Goal: Task Accomplishment & Management: Complete application form

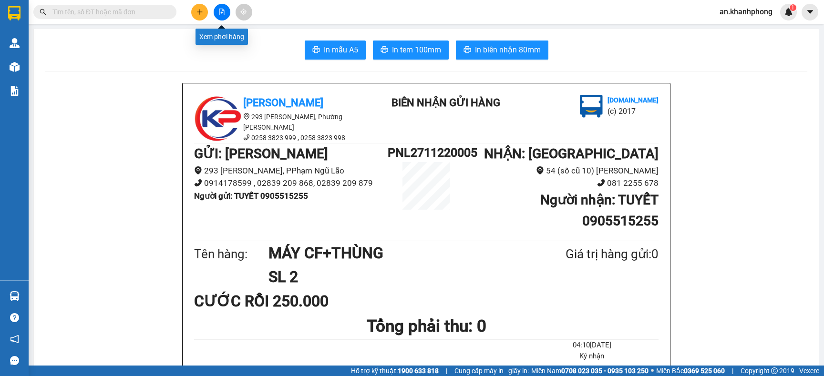
click at [221, 12] on icon "file-add" at bounding box center [221, 12] width 7 height 7
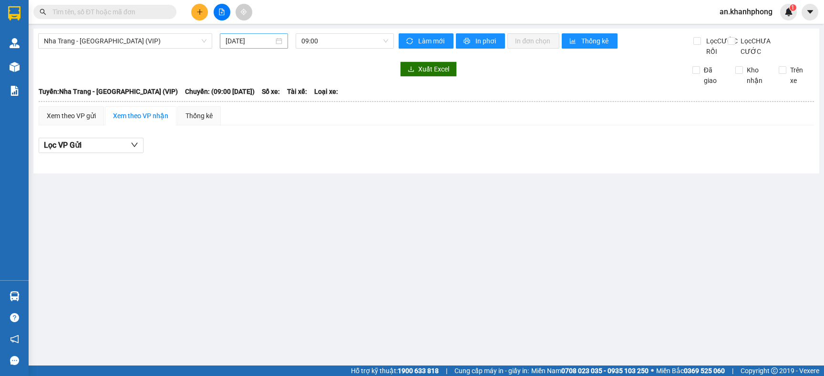
click at [273, 44] on input "[DATE]" at bounding box center [250, 41] width 48 height 10
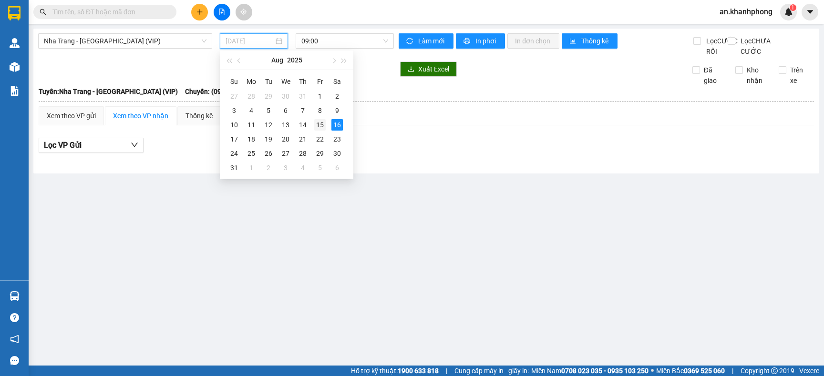
click at [320, 124] on div "15" at bounding box center [319, 124] width 11 height 11
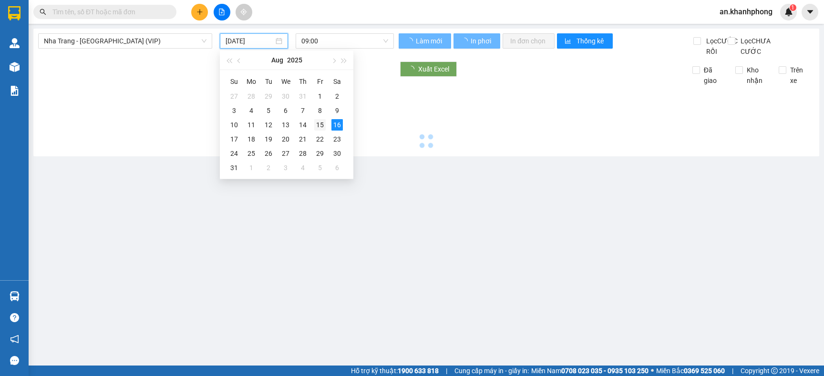
type input "[DATE]"
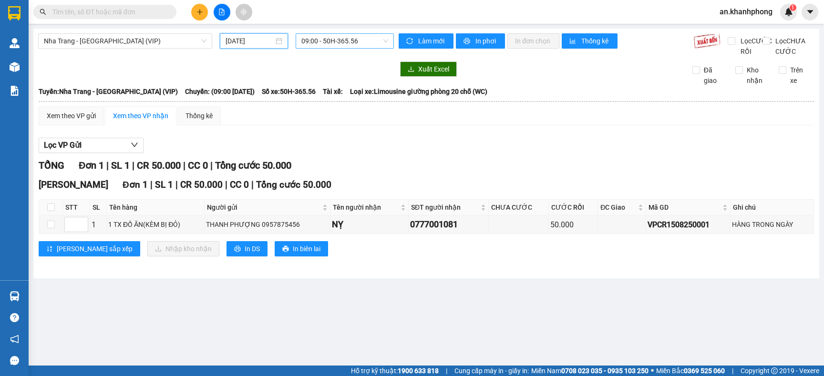
click at [364, 38] on span "09:00 - 50H-365.56" at bounding box center [344, 41] width 87 height 14
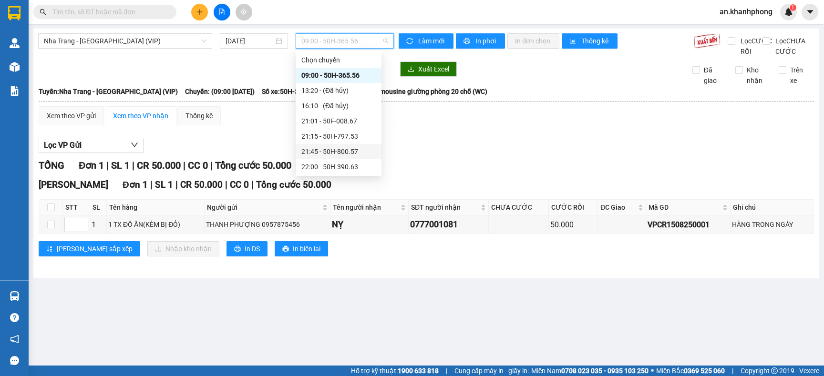
click at [333, 155] on div "21:45 - 50H-800.57" at bounding box center [338, 151] width 74 height 10
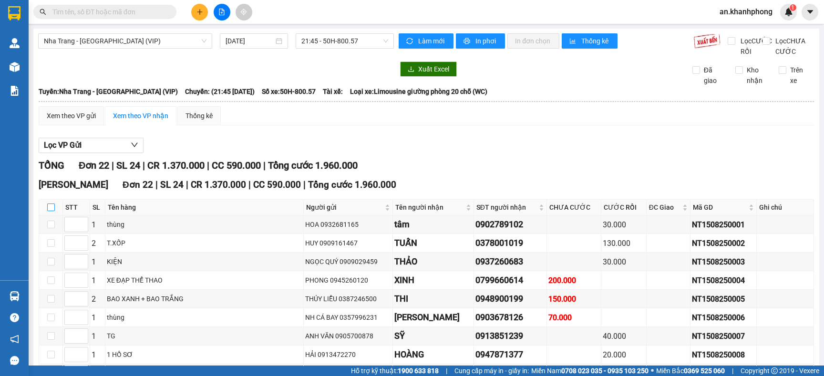
click at [51, 211] on input "checkbox" at bounding box center [51, 208] width 8 height 8
checkbox input "true"
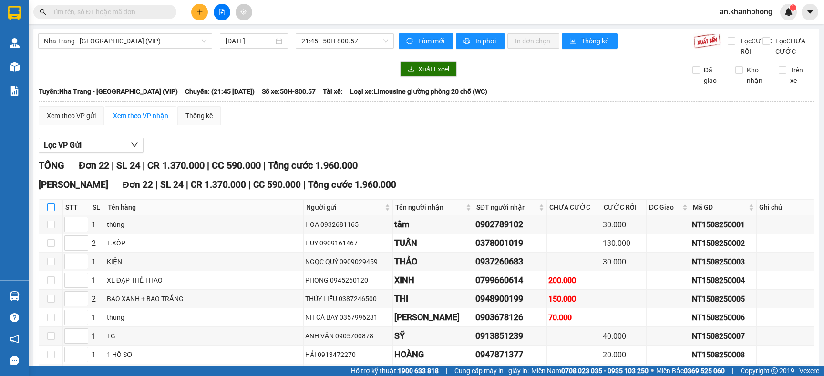
checkbox input "true"
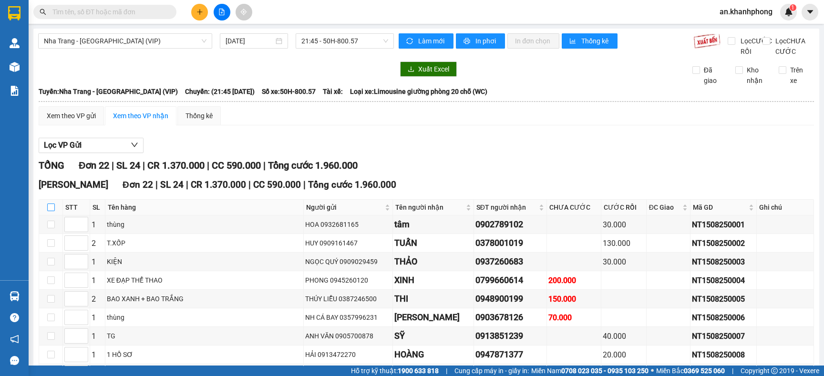
checkbox input "true"
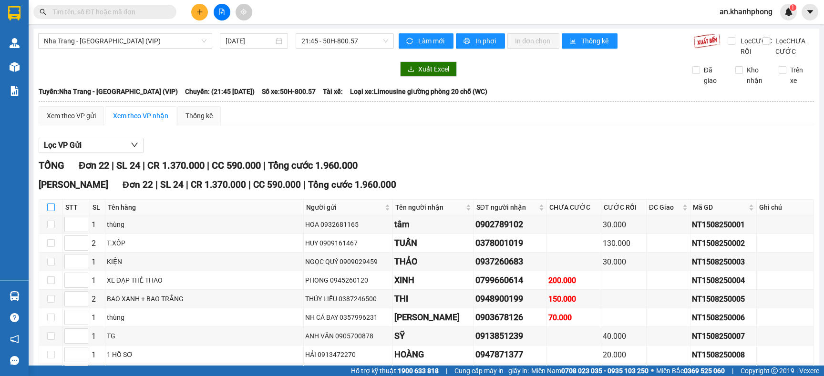
checkbox input "true"
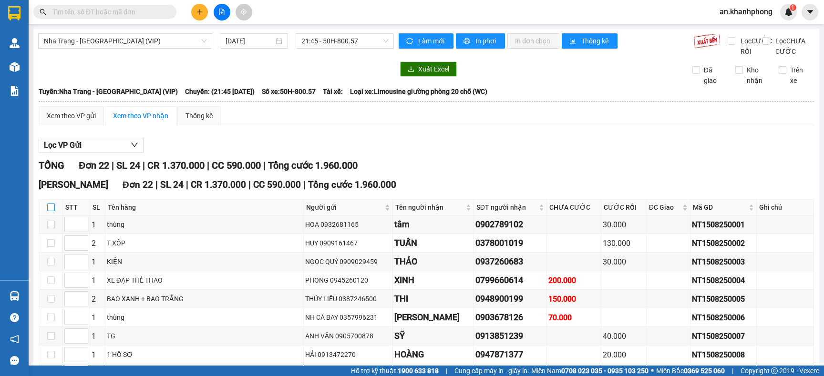
checkbox input "true"
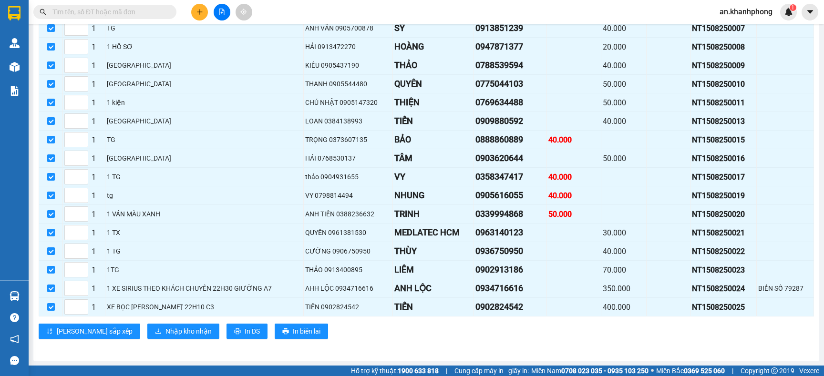
scroll to position [325, 0]
click at [245, 326] on span "In DS" at bounding box center [252, 331] width 15 height 10
click at [245, 331] on span "In DS" at bounding box center [252, 331] width 15 height 10
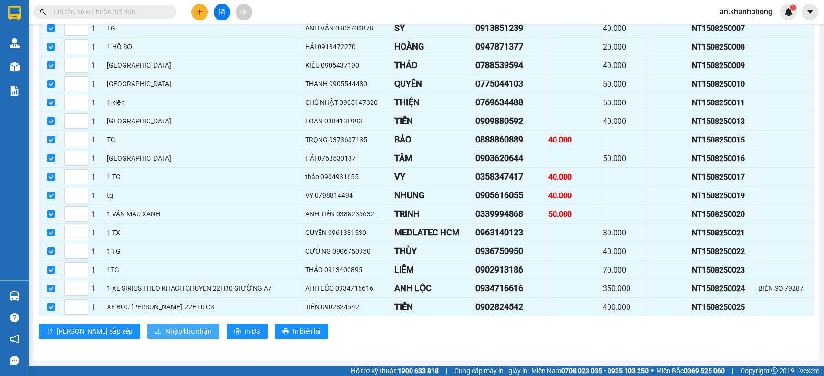
click at [166, 329] on span "Nhập kho nhận" at bounding box center [189, 331] width 46 height 10
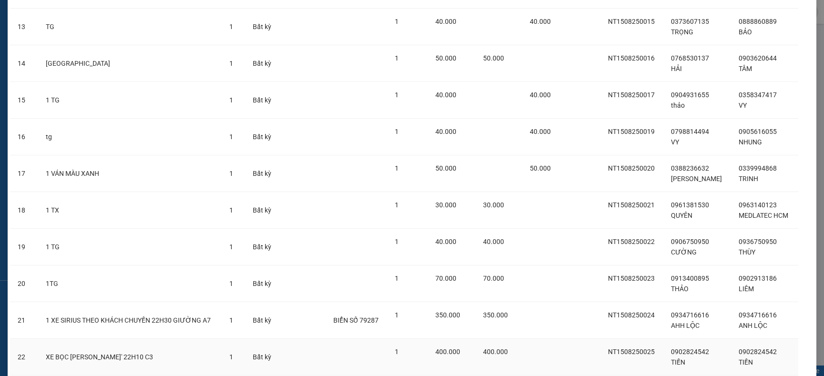
scroll to position [583, 0]
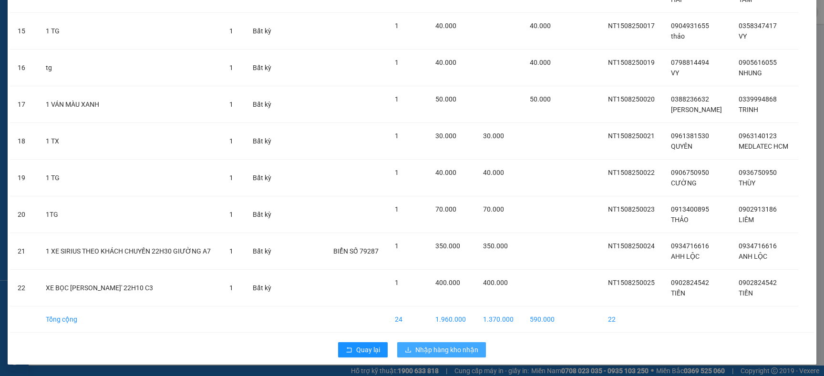
click at [441, 349] on span "Nhập hàng kho nhận" at bounding box center [446, 350] width 63 height 10
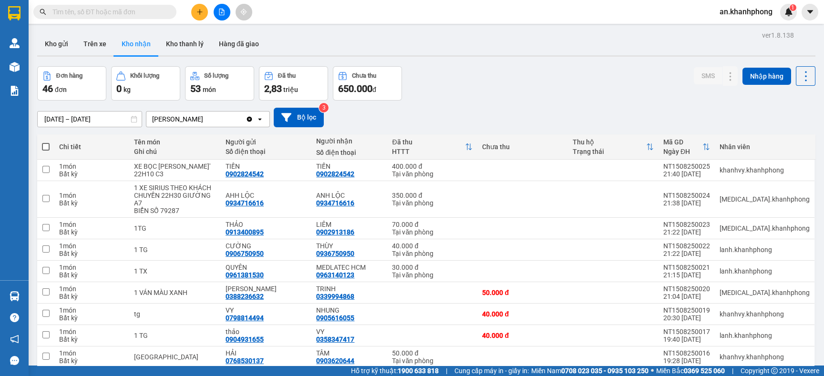
click at [217, 10] on button at bounding box center [222, 12] width 17 height 17
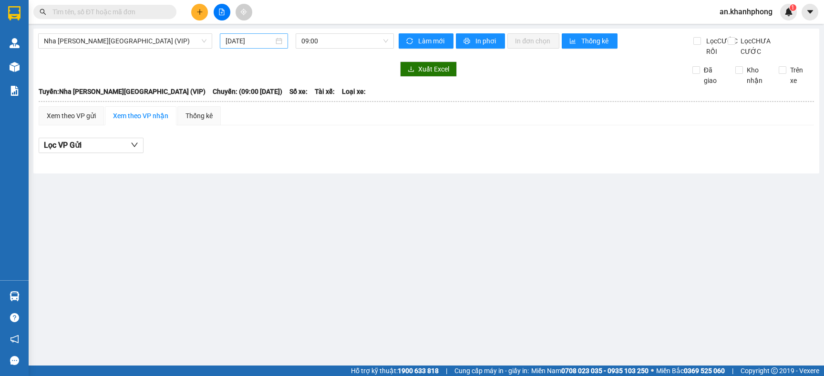
click at [277, 37] on div "[DATE]" at bounding box center [254, 41] width 57 height 10
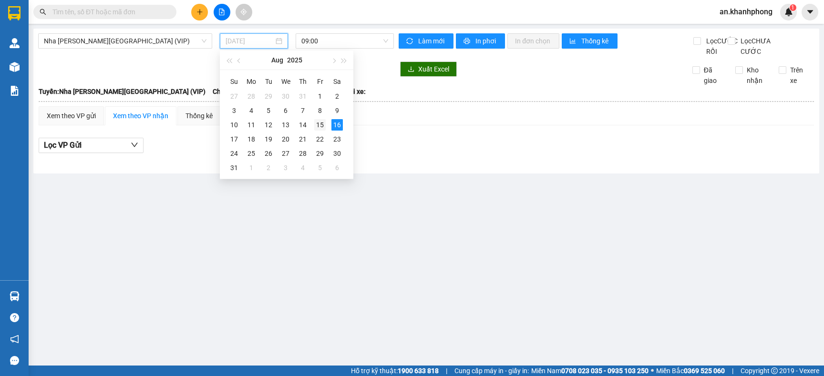
click at [321, 124] on div "15" at bounding box center [319, 124] width 11 height 11
type input "[DATE]"
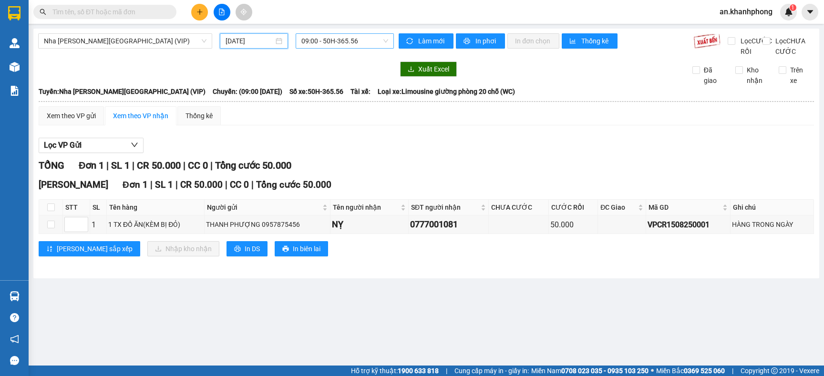
click at [365, 40] on span "09:00 - 50H-365.56" at bounding box center [344, 41] width 87 height 14
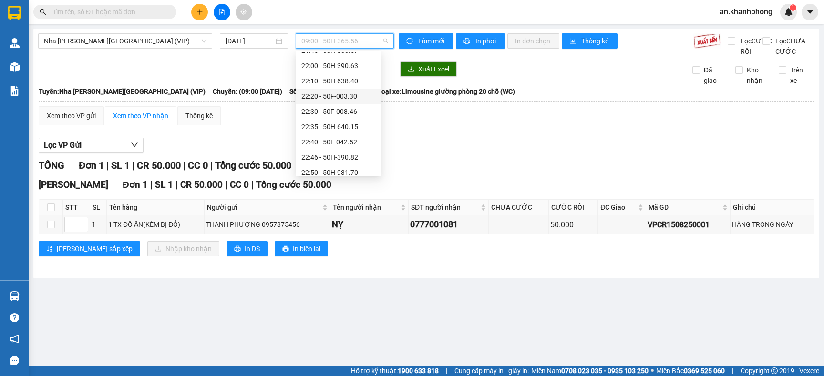
scroll to position [167, 0]
click at [353, 132] on div "23:00 - 61A-480.76" at bounding box center [338, 137] width 74 height 10
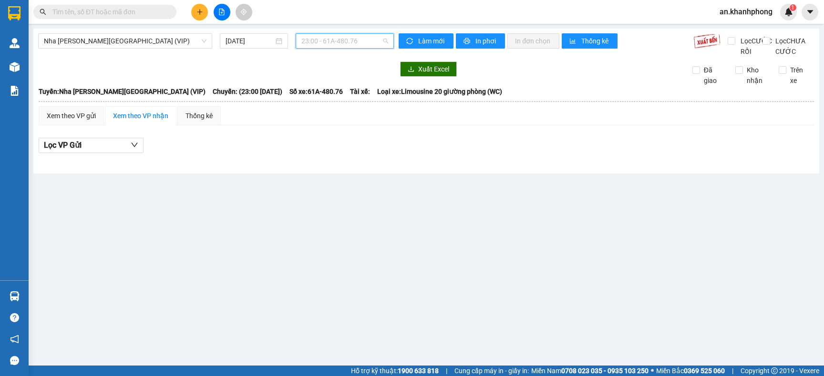
click at [373, 44] on span "23:00 - 61A-480.76" at bounding box center [344, 41] width 87 height 14
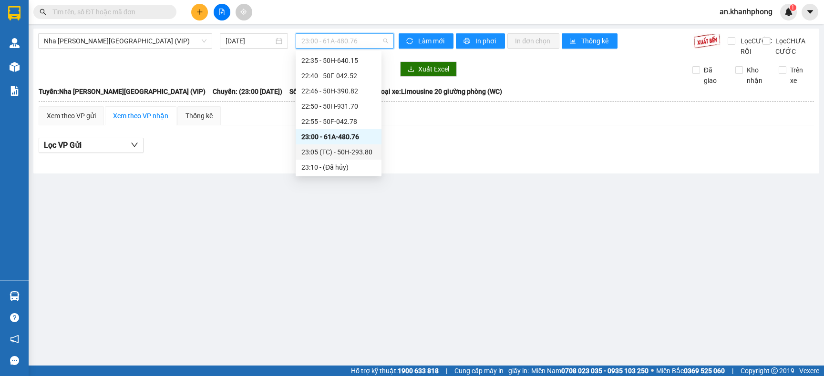
click at [356, 152] on div "23:05 (TC) - 50H-293.80" at bounding box center [338, 152] width 74 height 10
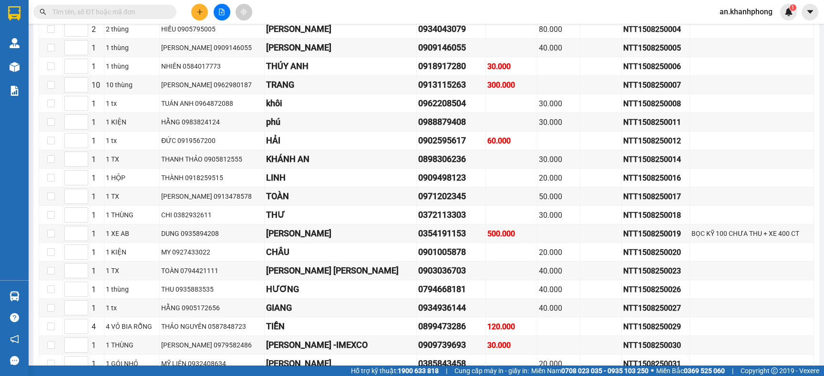
scroll to position [72, 0]
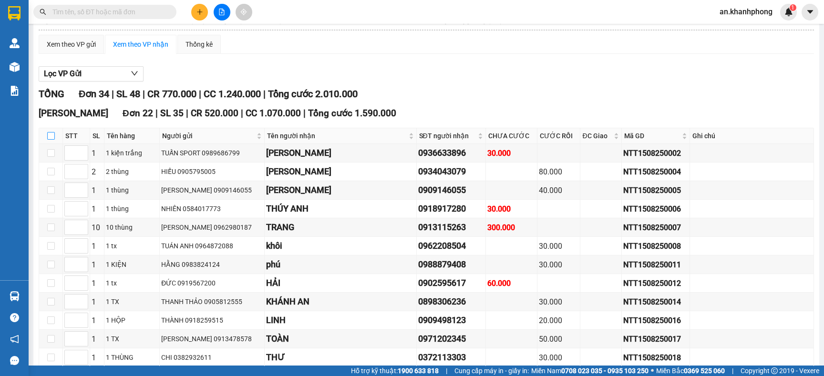
click at [52, 140] on input "checkbox" at bounding box center [51, 136] width 8 height 8
checkbox input "true"
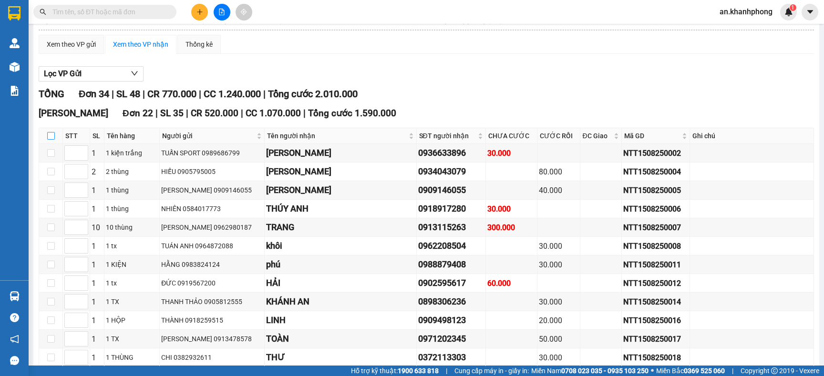
checkbox input "true"
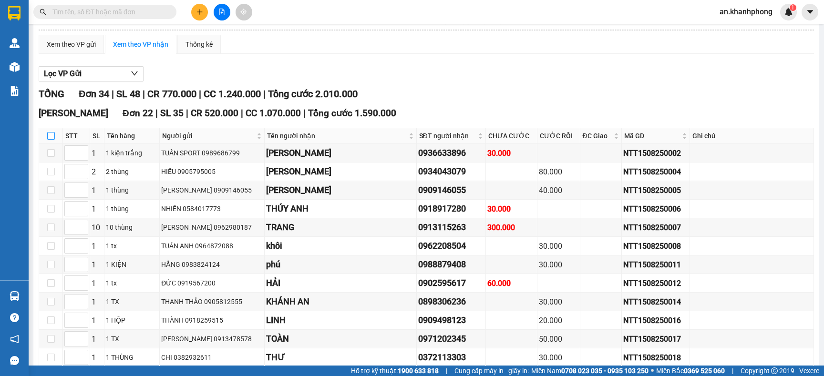
checkbox input "true"
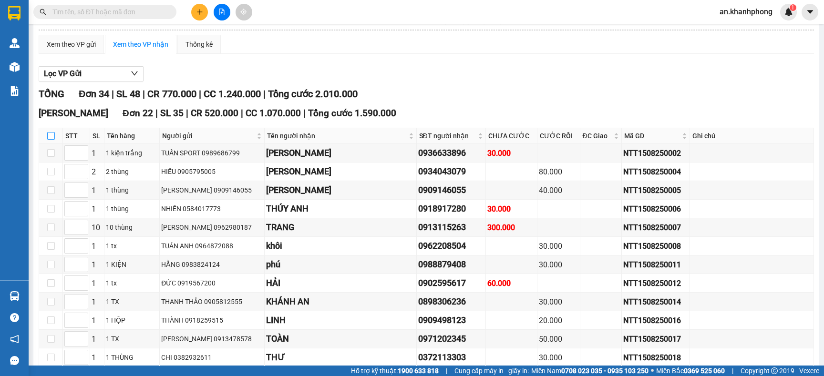
checkbox input "true"
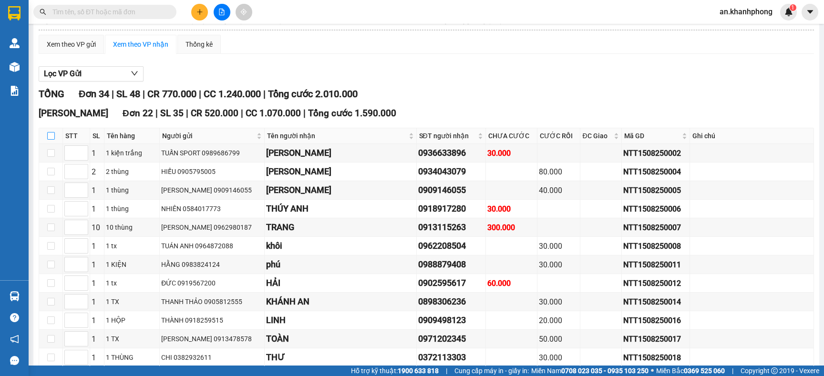
checkbox input "true"
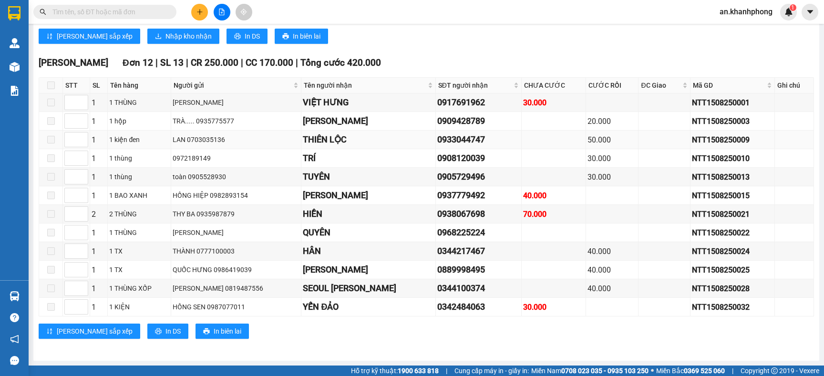
scroll to position [409, 0]
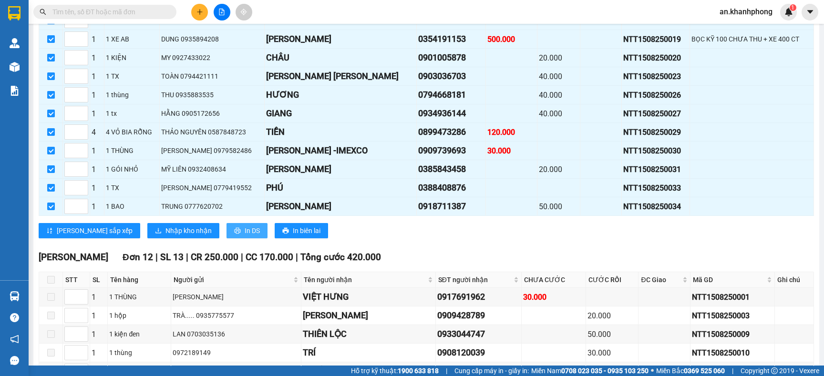
click at [245, 236] on span "In DS" at bounding box center [252, 231] width 15 height 10
click at [166, 236] on span "Nhập kho nhận" at bounding box center [189, 231] width 46 height 10
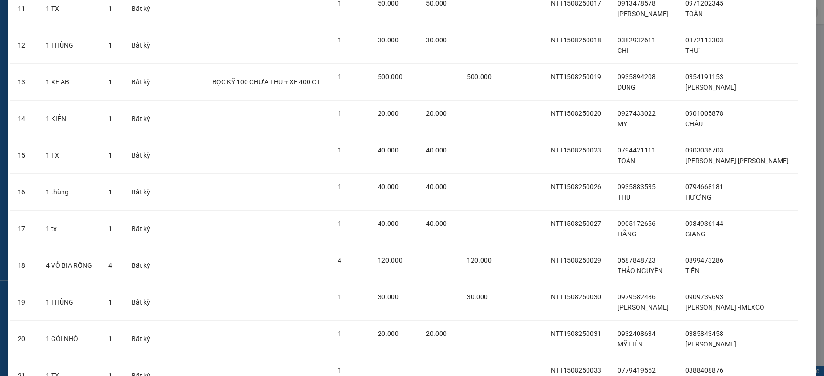
scroll to position [583, 0]
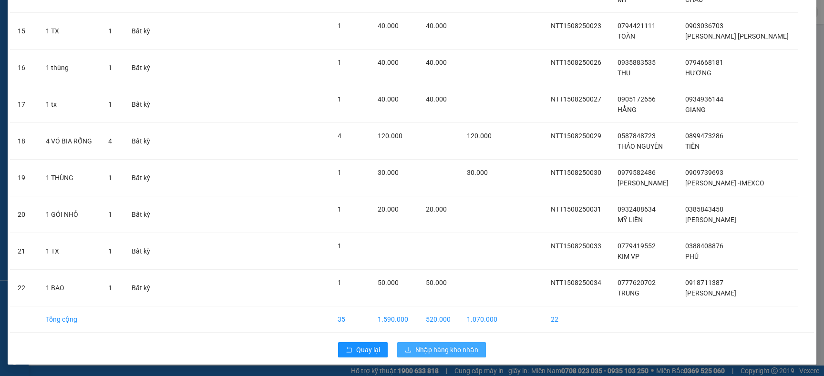
click at [428, 353] on span "Nhập hàng kho nhận" at bounding box center [446, 350] width 63 height 10
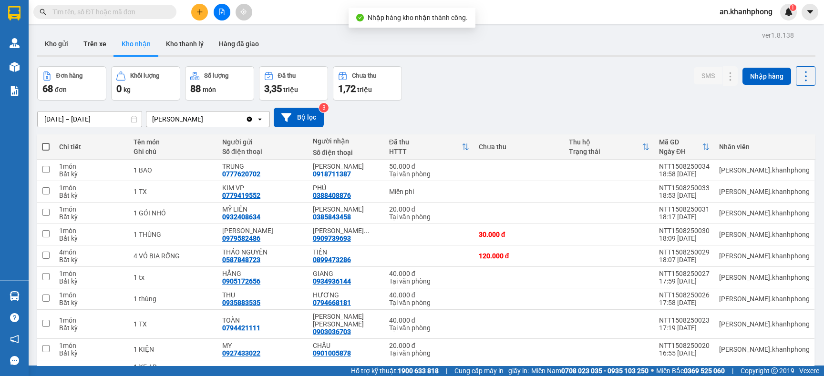
click at [194, 10] on button at bounding box center [199, 12] width 17 height 17
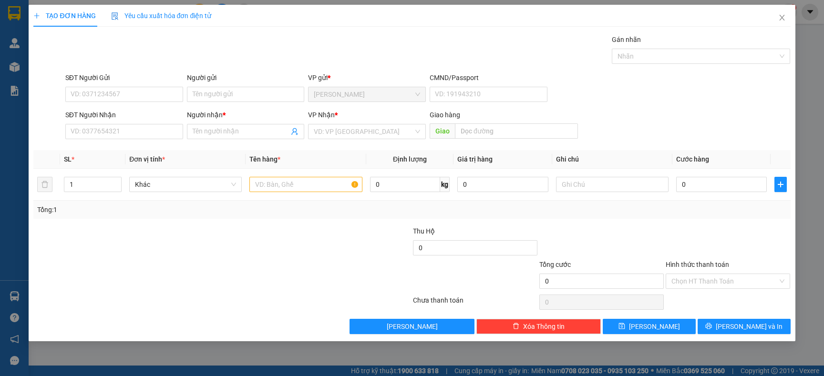
click at [154, 80] on div "SĐT Người Gửi" at bounding box center [124, 78] width 118 height 10
click at [154, 87] on input "SĐT Người Gửi" at bounding box center [124, 94] width 118 height 15
click at [131, 96] on input "SĐT Người Gửi" at bounding box center [124, 94] width 118 height 15
type input "0967009368"
click at [139, 115] on div "0967009368 - cty vipost" at bounding box center [124, 114] width 106 height 10
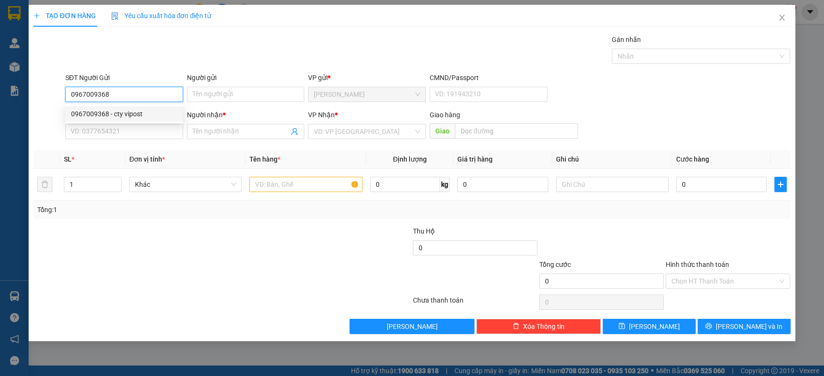
type input "cty vipost"
type input "0967009368"
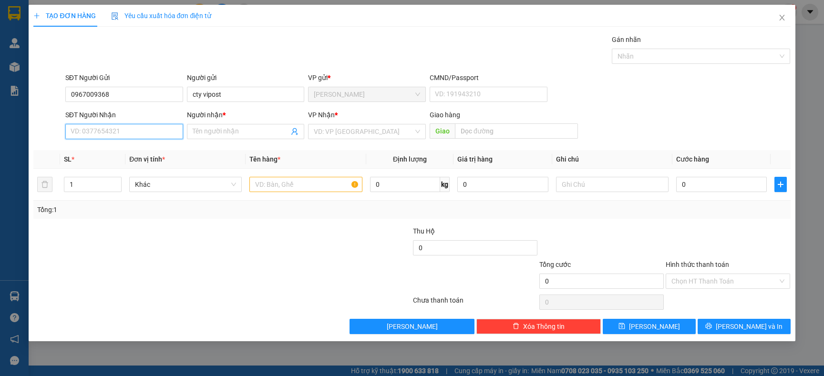
click at [131, 130] on input "SĐT Người Nhận" at bounding box center [124, 131] width 118 height 15
click at [127, 167] on div "0936207247 - VINH" at bounding box center [124, 166] width 106 height 10
type input "0936207247"
type input "VINH"
click at [285, 184] on input "text" at bounding box center [305, 184] width 113 height 15
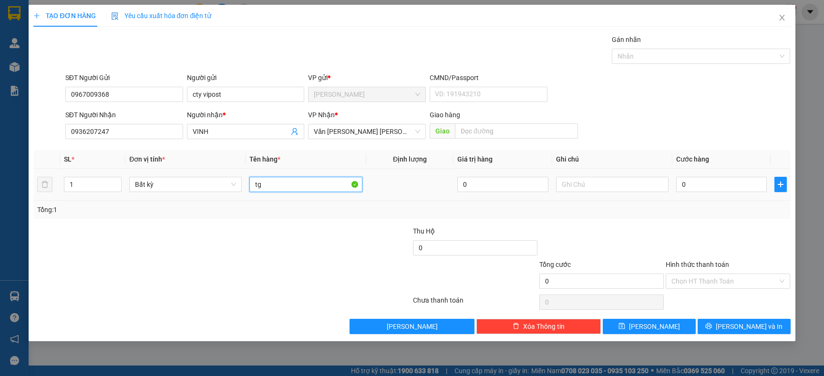
type input "t"
type input "CỤC ĐEN"
click at [698, 184] on input "0" at bounding box center [721, 184] width 91 height 15
type input "3"
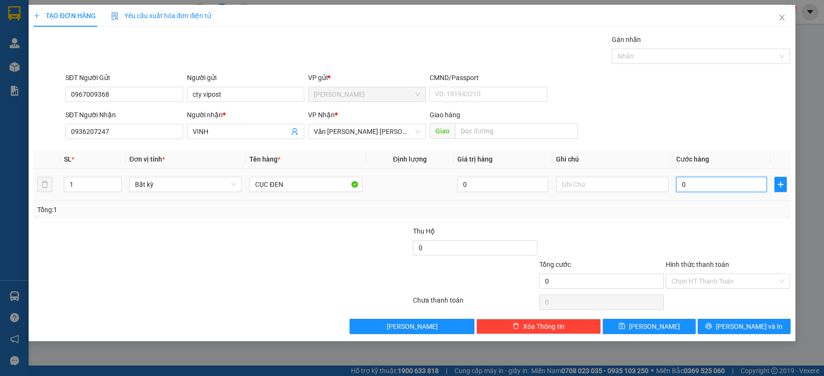
type input "3"
type input "30"
click at [715, 274] on div "Chọn HT Thanh Toán" at bounding box center [728, 281] width 124 height 15
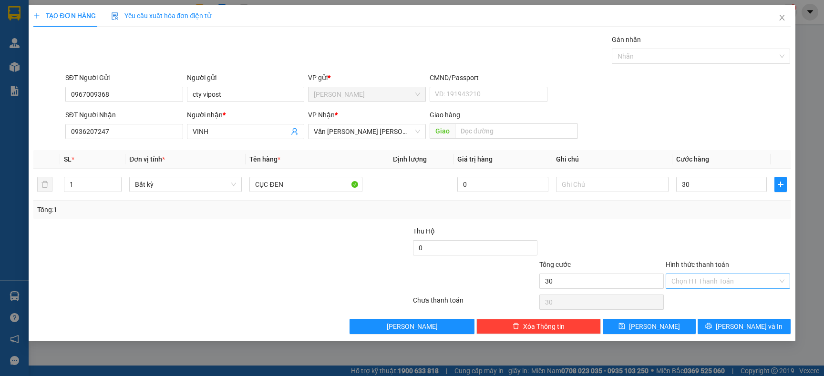
type input "30.000"
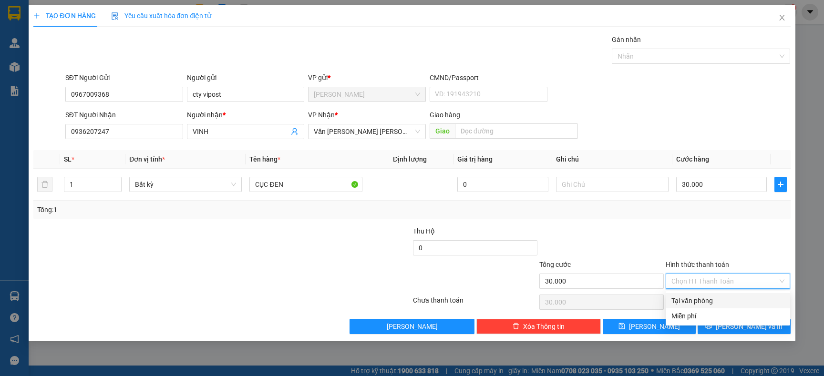
click at [702, 296] on div "Tại văn phòng" at bounding box center [728, 301] width 113 height 10
type input "0"
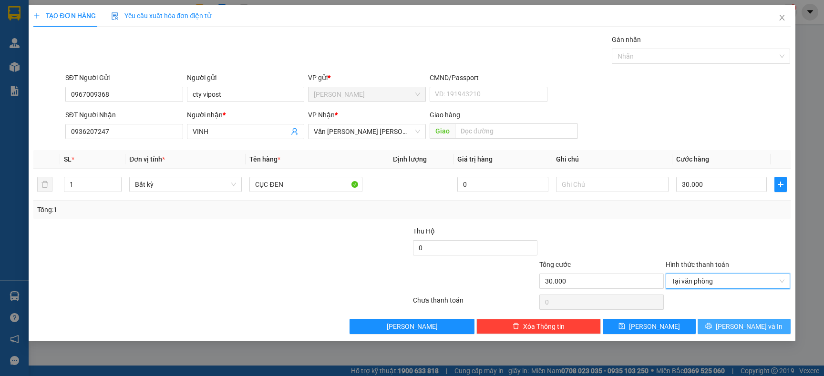
click at [739, 325] on span "Lưu và In" at bounding box center [749, 326] width 67 height 10
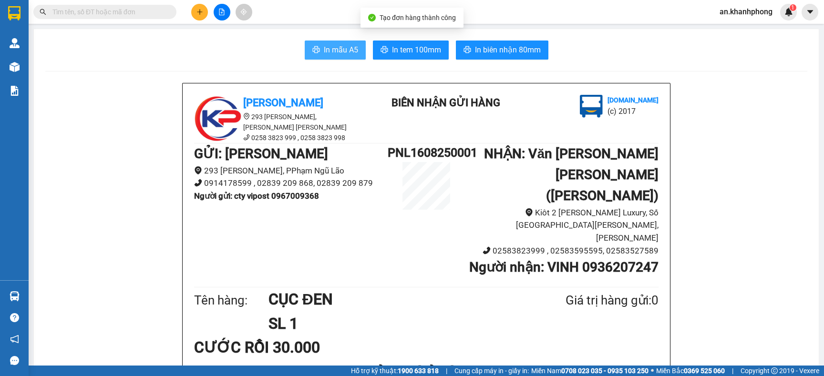
click at [335, 47] on span "In mẫu A5" at bounding box center [341, 50] width 34 height 12
click at [305, 46] on button "In mẫu A5" at bounding box center [335, 50] width 61 height 19
drag, startPoint x: 111, startPoint y: 1, endPoint x: 111, endPoint y: 9, distance: 7.6
click at [111, 9] on div "Kết quả tìm kiếm ( 0 ) Bộ lọc No Data an.khanhphong 1" at bounding box center [412, 12] width 824 height 24
click at [111, 9] on input "text" at bounding box center [108, 12] width 113 height 10
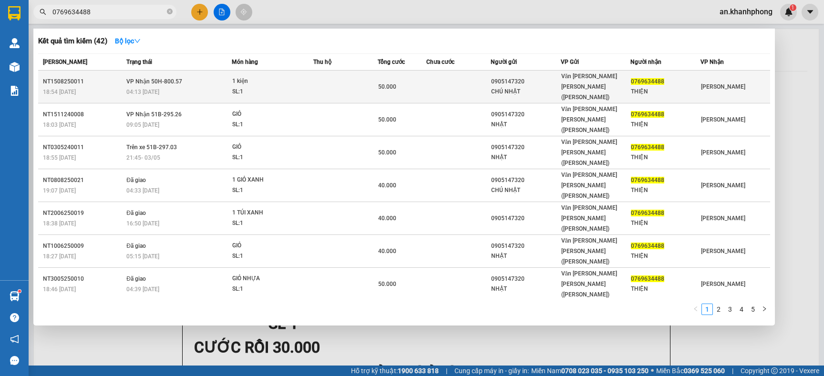
type input "0769634488"
click at [320, 80] on td at bounding box center [345, 87] width 64 height 33
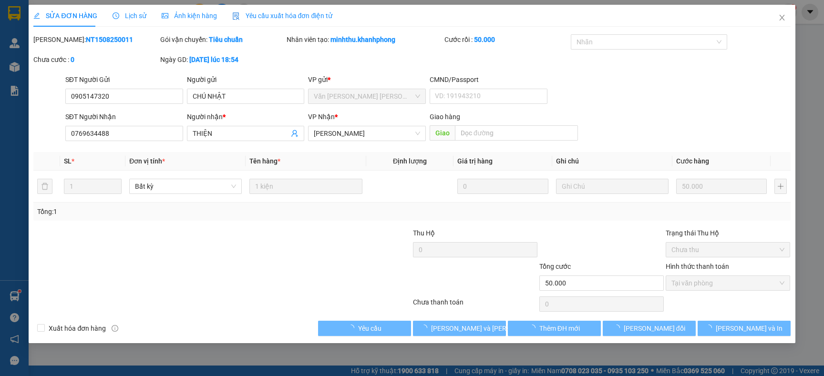
type input "0905147320"
type input "CHÚ NHẬT"
type input "0769634488"
type input "THIỆN"
type input "50.000"
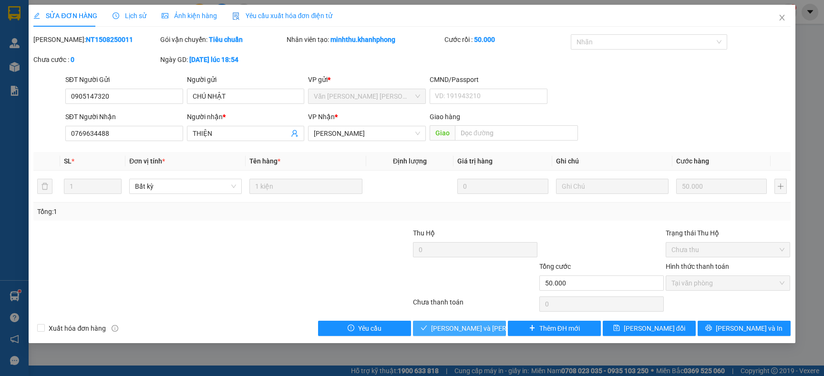
click at [470, 326] on span "Lưu và Giao hàng" at bounding box center [495, 328] width 129 height 10
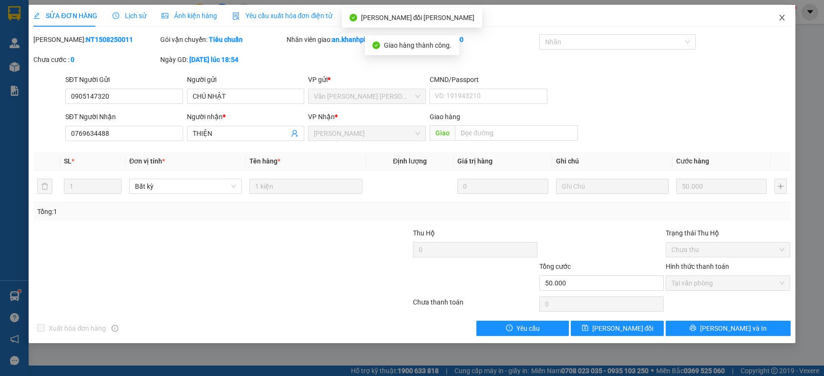
click at [787, 21] on span "Close" at bounding box center [782, 18] width 27 height 27
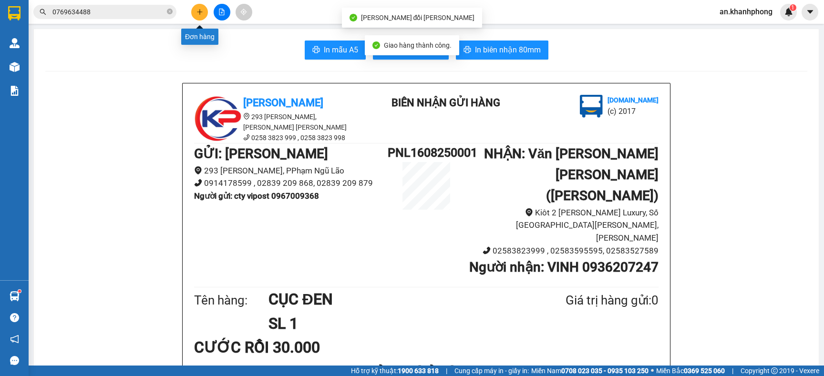
click at [202, 13] on icon "plus" at bounding box center [200, 12] width 7 height 7
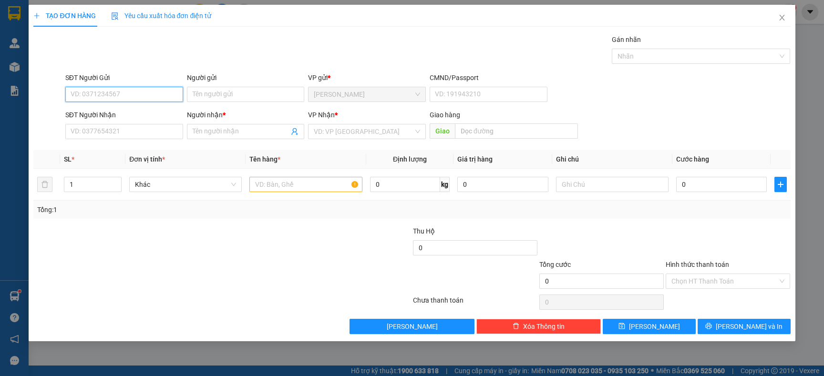
type input "0"
type input "0932411057"
click at [131, 112] on div "0932411057 - LAN" at bounding box center [124, 114] width 106 height 10
type input "LAN"
type input "0932411057"
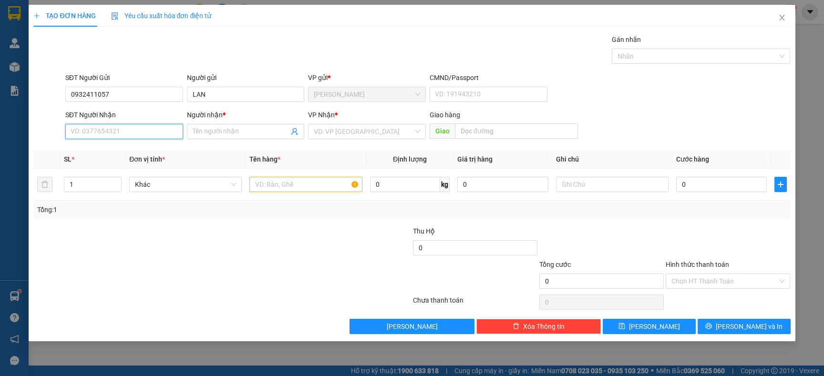
click at [125, 133] on input "SĐT Người Nhận" at bounding box center [124, 131] width 118 height 15
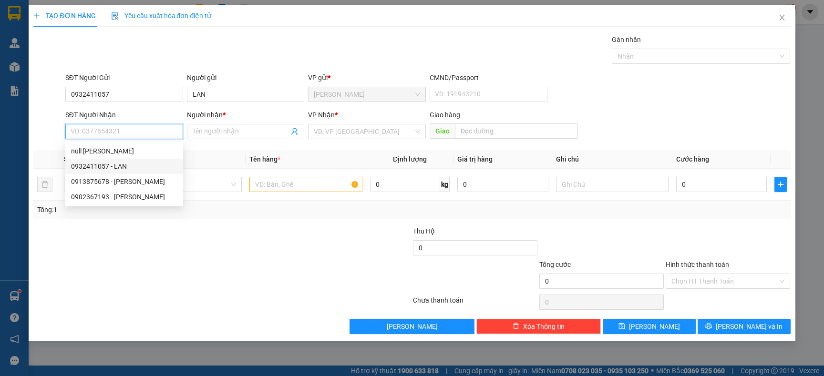
click at [118, 166] on div "0932411057 - LAN" at bounding box center [124, 166] width 106 height 10
type input "0932411057"
type input "LAN"
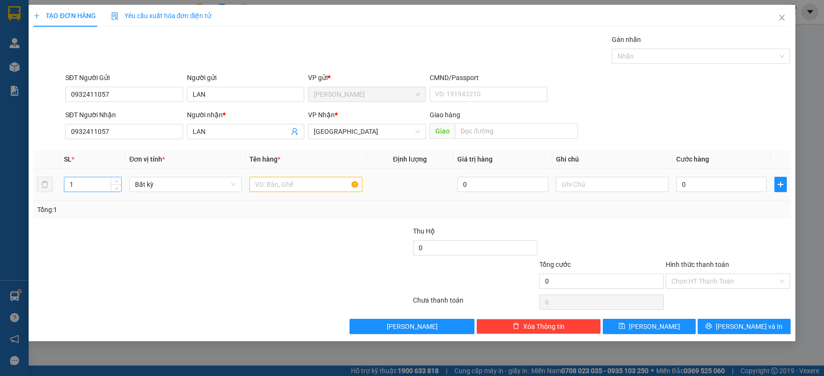
click at [94, 187] on input "1" at bounding box center [92, 184] width 57 height 14
type input "3"
click at [301, 184] on input "text" at bounding box center [305, 184] width 113 height 15
type input "TG TK 5H00"
click at [697, 187] on input "0" at bounding box center [721, 184] width 91 height 15
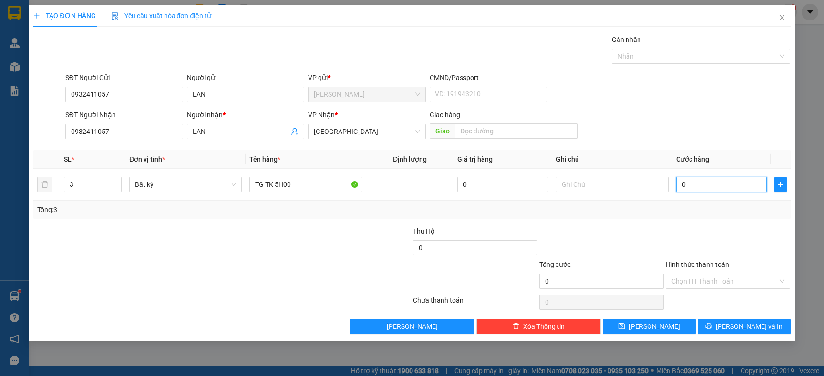
type input "1"
type input "13"
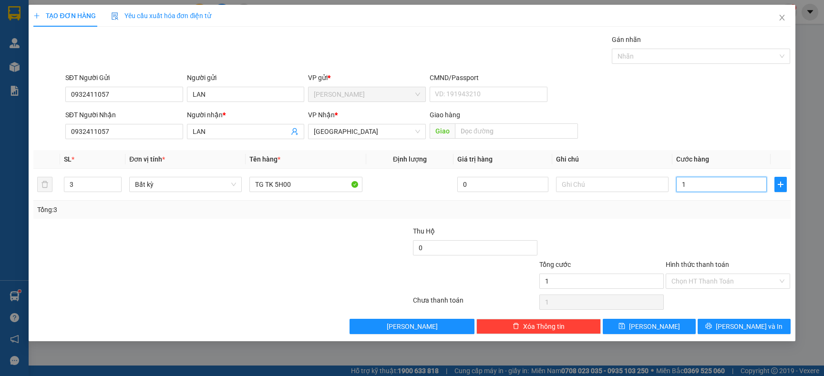
type input "13"
type input "130"
type input "130.000"
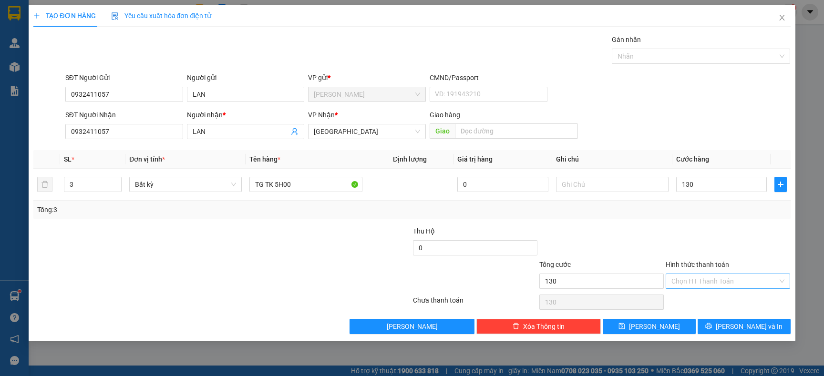
type input "130.000"
click at [708, 276] on input "Hình thức thanh toán" at bounding box center [725, 281] width 106 height 14
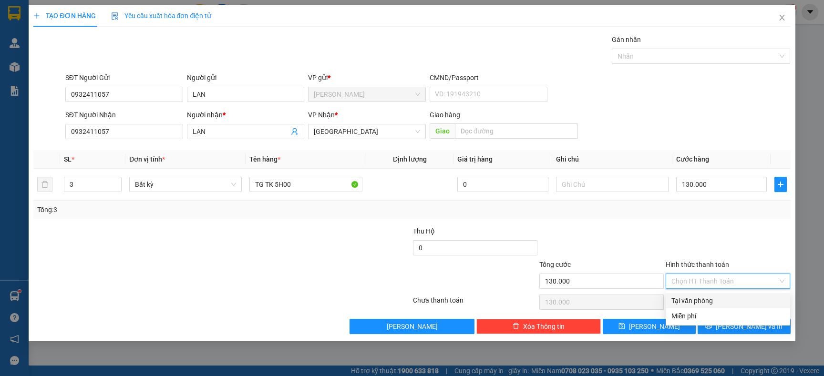
click at [703, 296] on div "Tại văn phòng" at bounding box center [728, 301] width 113 height 10
type input "0"
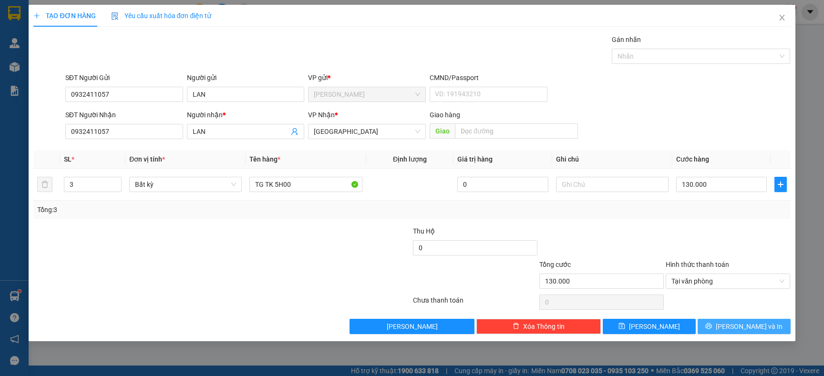
click at [712, 327] on icon "printer" at bounding box center [708, 326] width 7 height 7
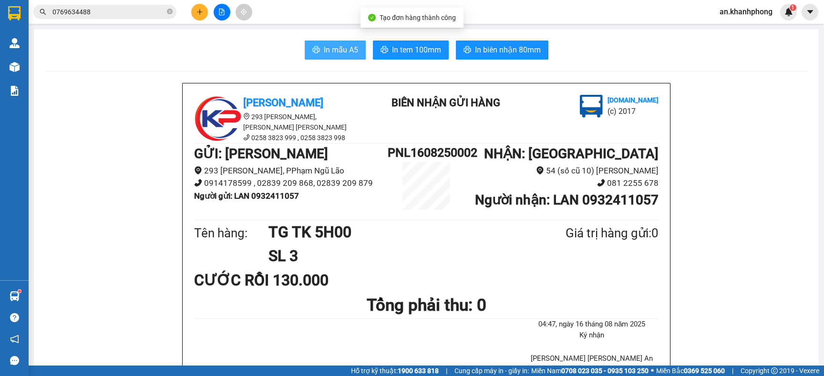
click at [344, 49] on span "In mẫu A5" at bounding box center [341, 50] width 34 height 12
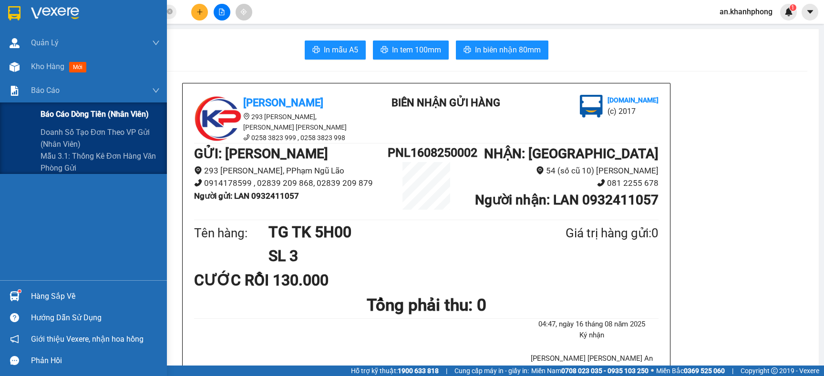
click at [67, 108] on span "Báo cáo dòng tiền (nhân viên)" at bounding box center [95, 114] width 108 height 12
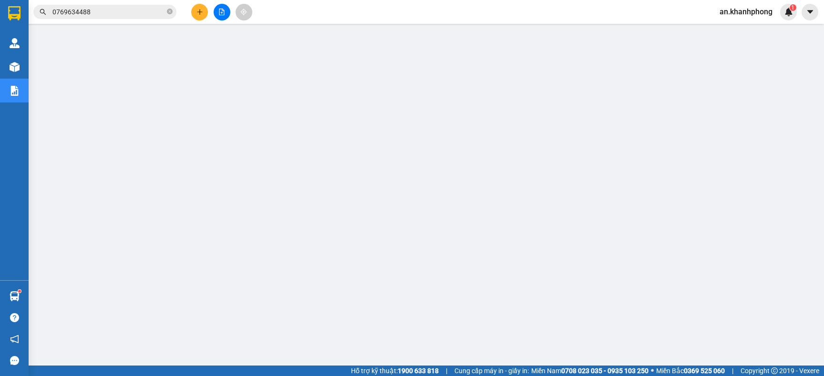
click at [201, 11] on icon "plus" at bounding box center [200, 12] width 7 height 7
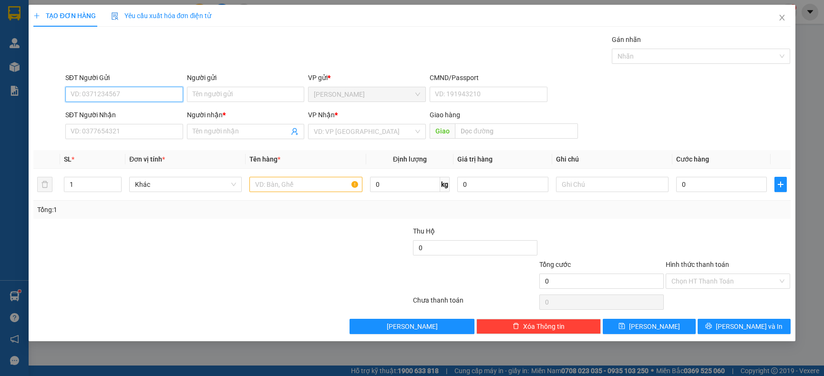
click at [155, 94] on input "SĐT Người Gửi" at bounding box center [124, 94] width 118 height 15
type input "0963073410"
click at [213, 89] on input "Người gửi" at bounding box center [246, 94] width 118 height 15
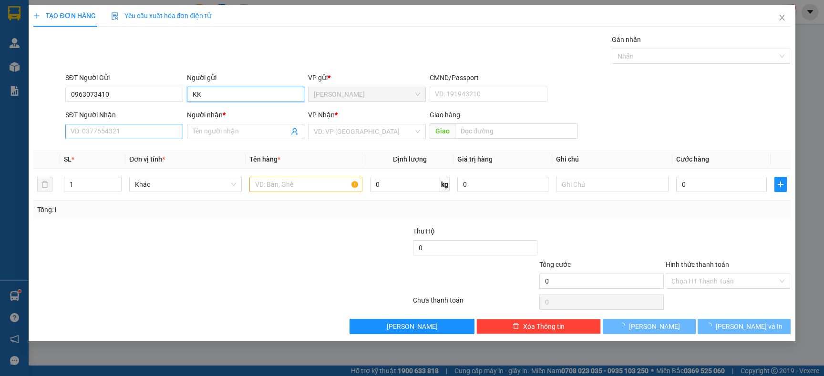
type input "KK"
click at [110, 130] on input "SĐT Người Nhận" at bounding box center [124, 131] width 118 height 15
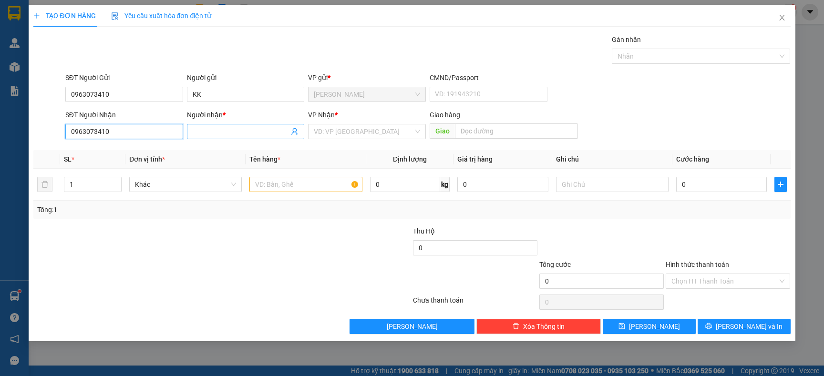
type input "0963073410"
click at [227, 129] on input "Người nhận *" at bounding box center [241, 131] width 97 height 10
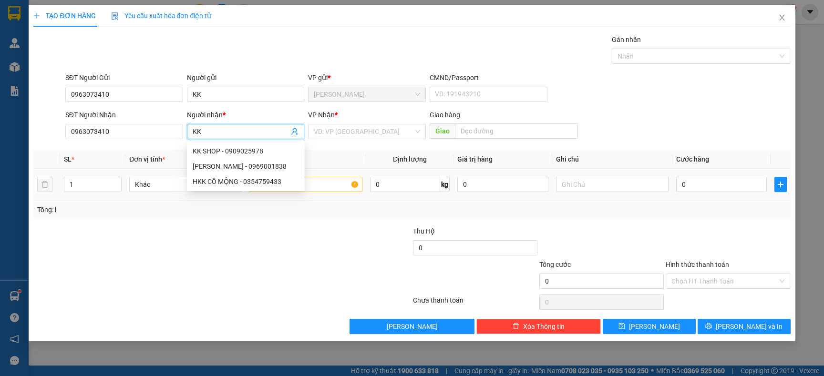
type input "KK"
click at [329, 183] on input "text" at bounding box center [305, 184] width 113 height 15
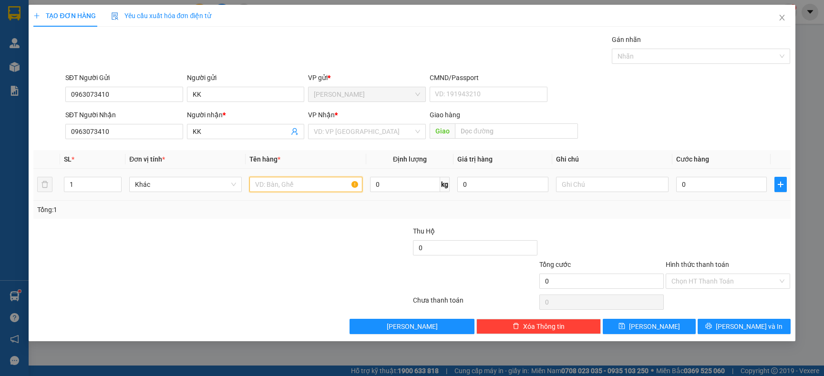
click at [322, 187] on input "text" at bounding box center [305, 184] width 113 height 15
click at [356, 124] on input "search" at bounding box center [364, 131] width 100 height 14
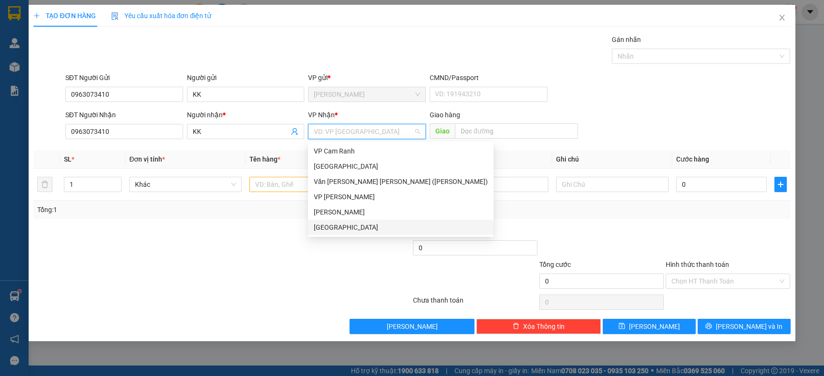
click at [343, 229] on div "[GEOGRAPHIC_DATA]" at bounding box center [401, 227] width 174 height 10
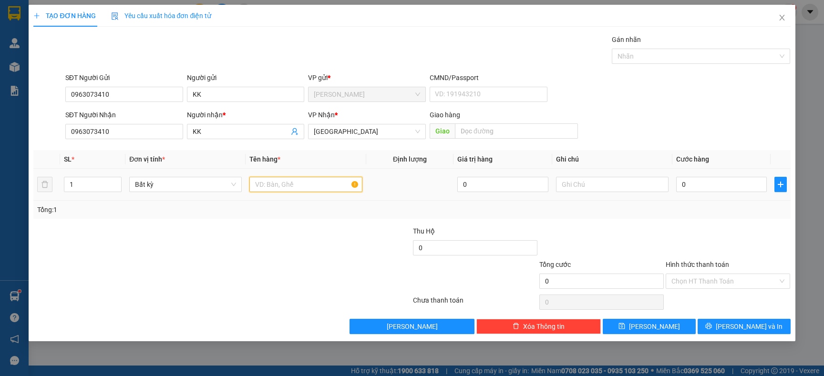
click at [302, 186] on input "text" at bounding box center [305, 184] width 113 height 15
type input "TG"
click at [726, 193] on div "0" at bounding box center [721, 184] width 91 height 19
click at [721, 187] on input "0" at bounding box center [721, 184] width 91 height 15
type input "5"
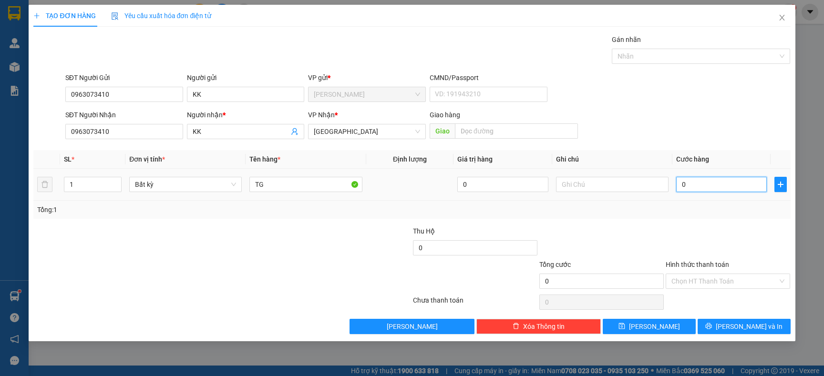
type input "5"
type input "50"
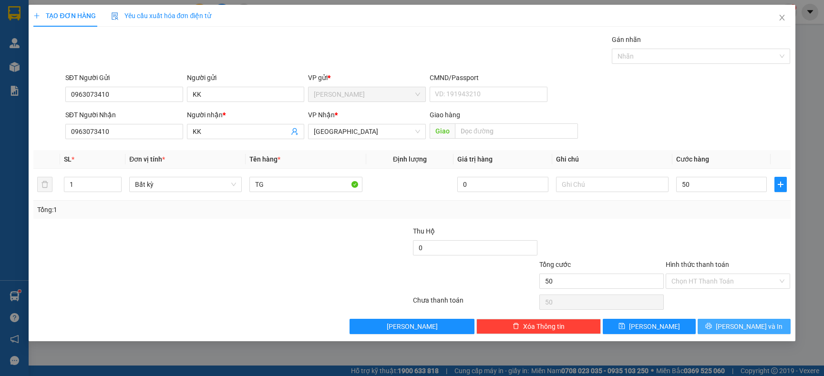
type input "50.000"
click at [732, 322] on button "Lưu và In" at bounding box center [744, 326] width 93 height 15
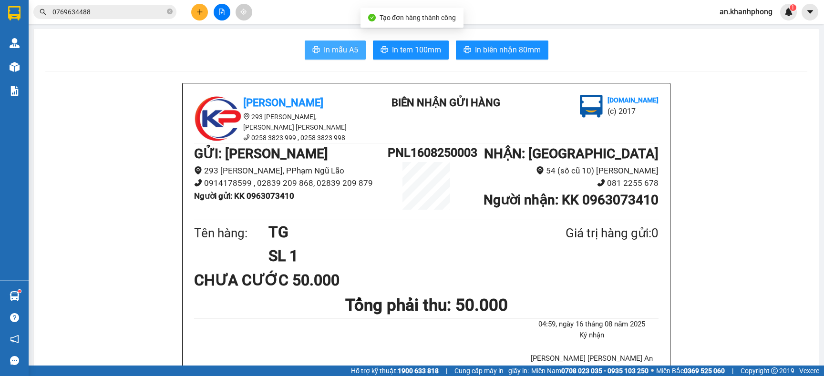
click at [343, 52] on span "In mẫu A5" at bounding box center [341, 50] width 34 height 12
